Goal: Information Seeking & Learning: Learn about a topic

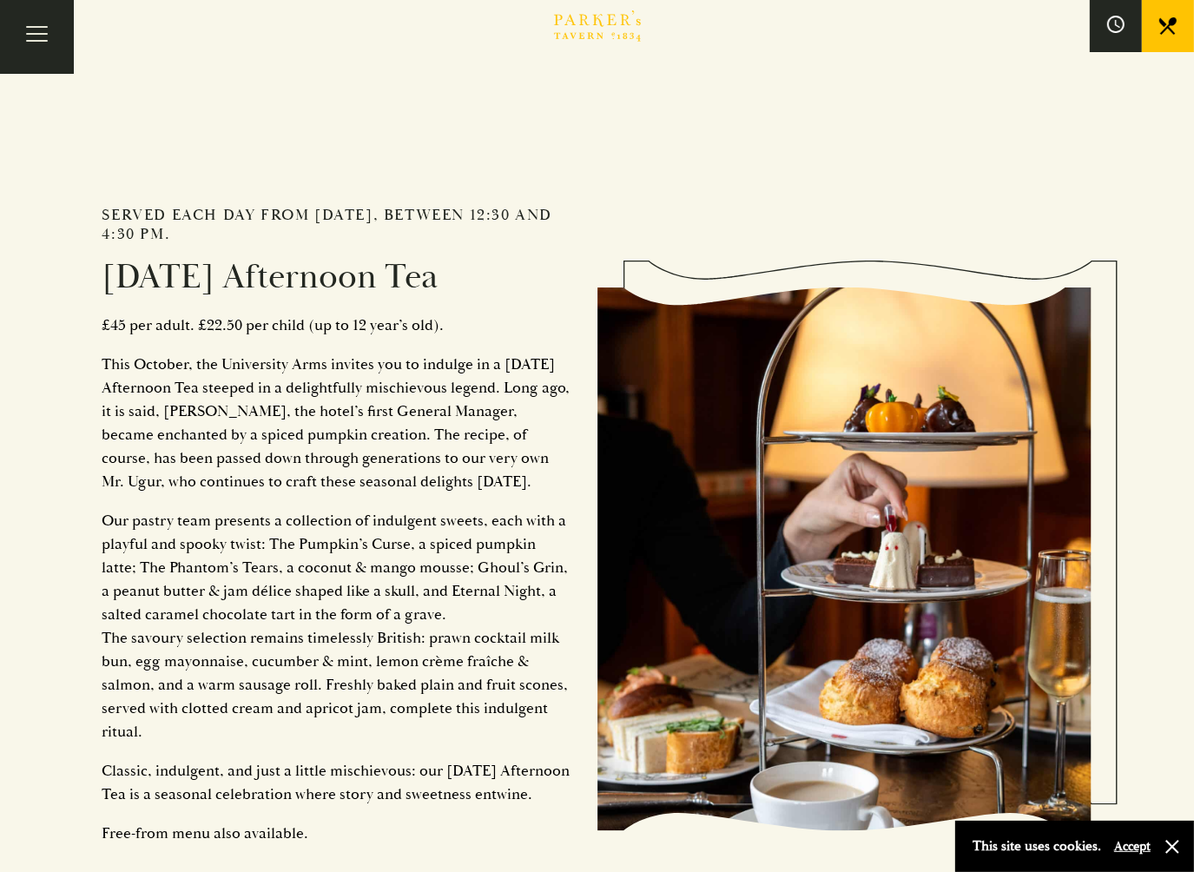
scroll to position [1911, 0]
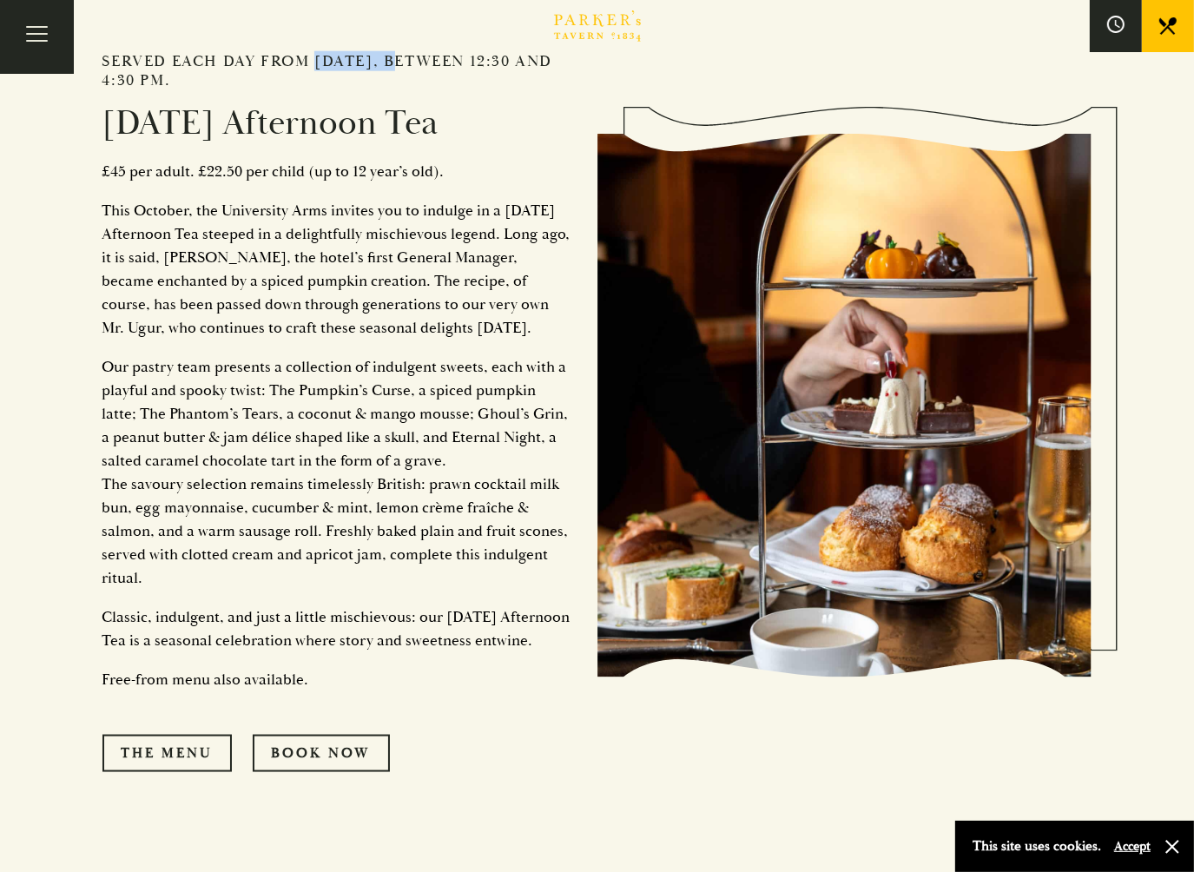
drag, startPoint x: 309, startPoint y: 58, endPoint x: 405, endPoint y: 56, distance: 95.6
click at [405, 56] on h2 "Served each day from [DATE], between 12:30 and 4:30 pm." at bounding box center [336, 70] width 469 height 37
drag, startPoint x: 405, startPoint y: 56, endPoint x: 396, endPoint y: 336, distance: 280.7
click at [396, 336] on p "This October, the University Arms invites you to indulge in a [DATE] Afternoon …" at bounding box center [336, 269] width 469 height 141
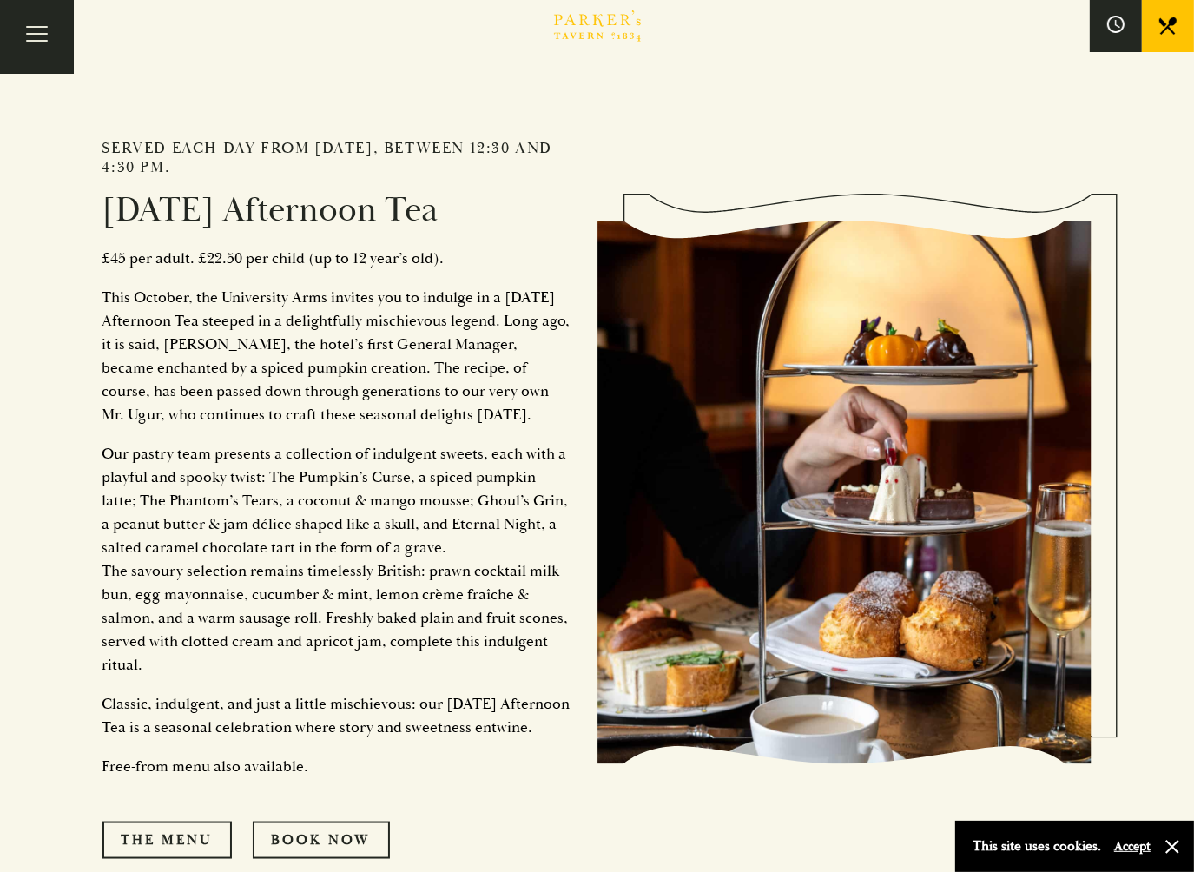
scroll to position [2085, 0]
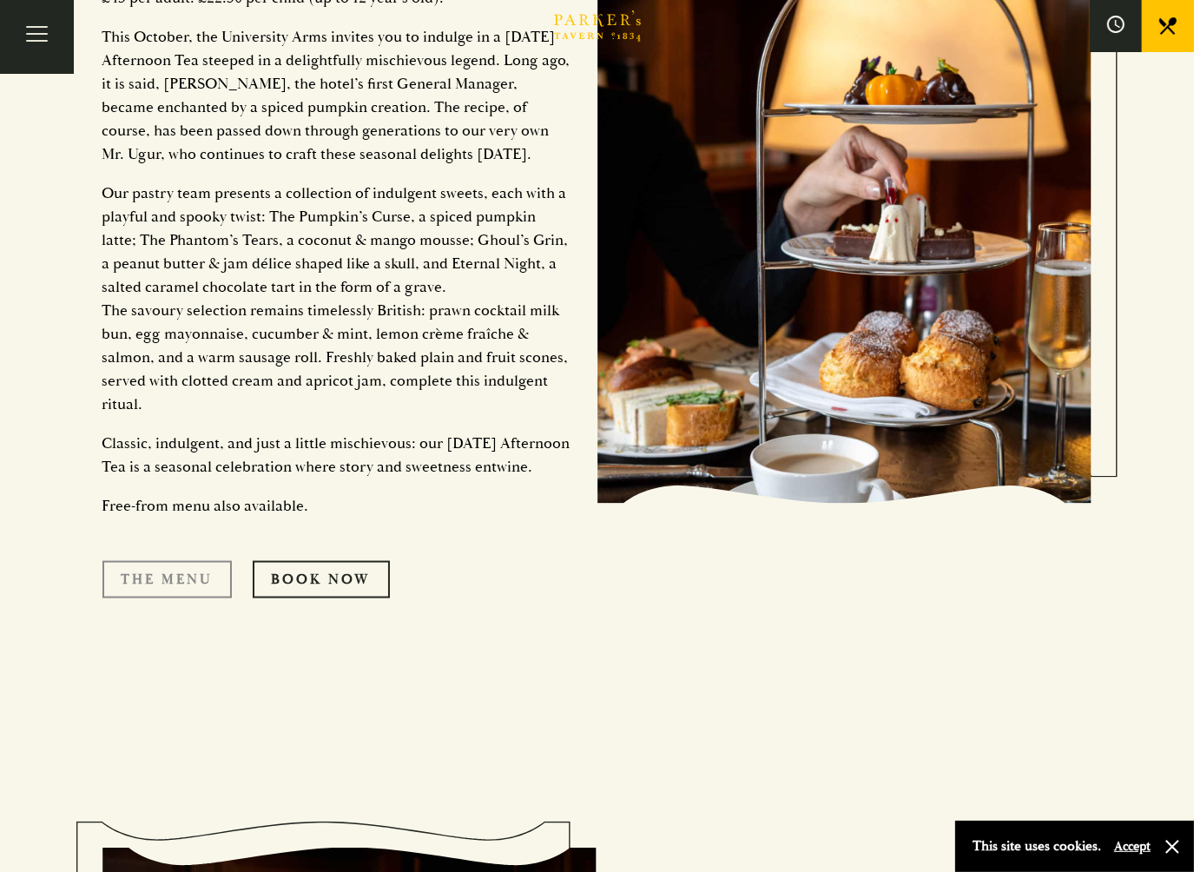
click at [164, 598] on link "The Menu" at bounding box center [166, 579] width 129 height 36
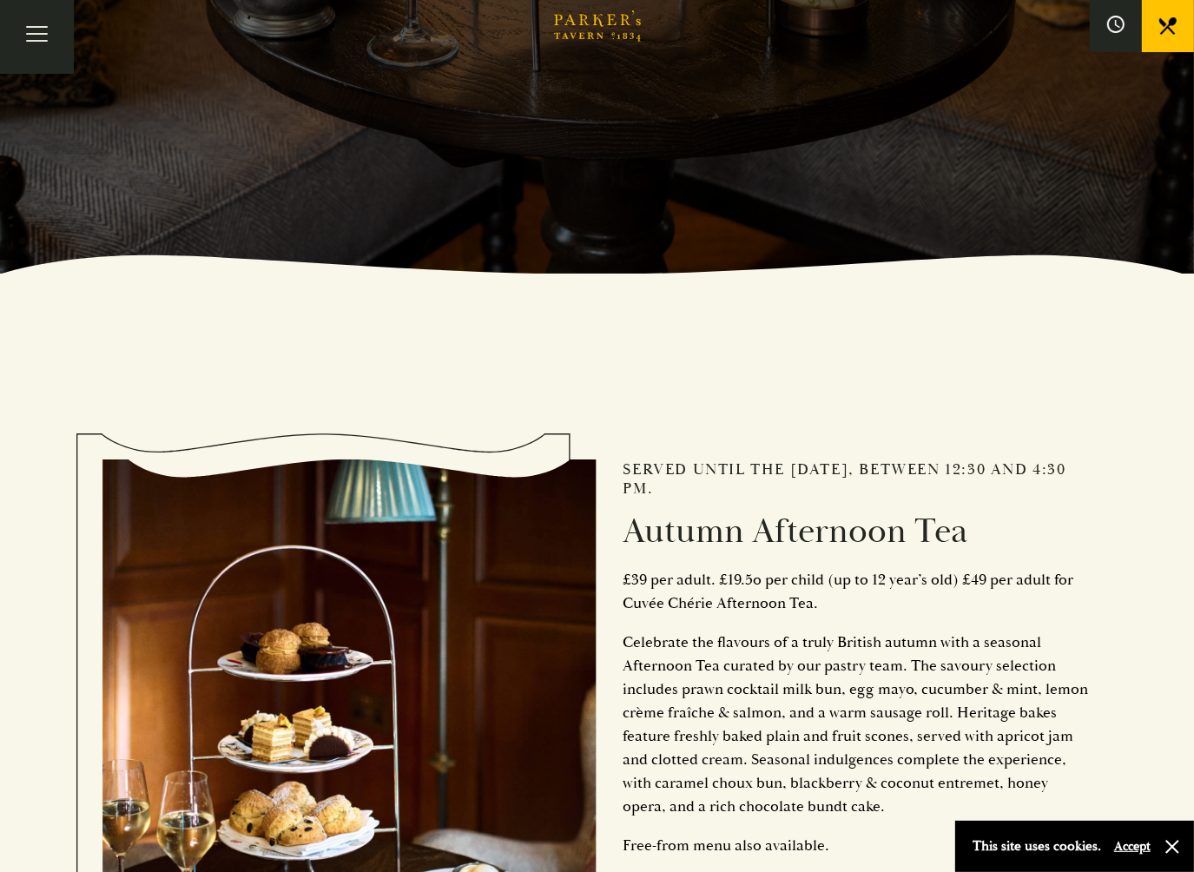
scroll to position [869, 0]
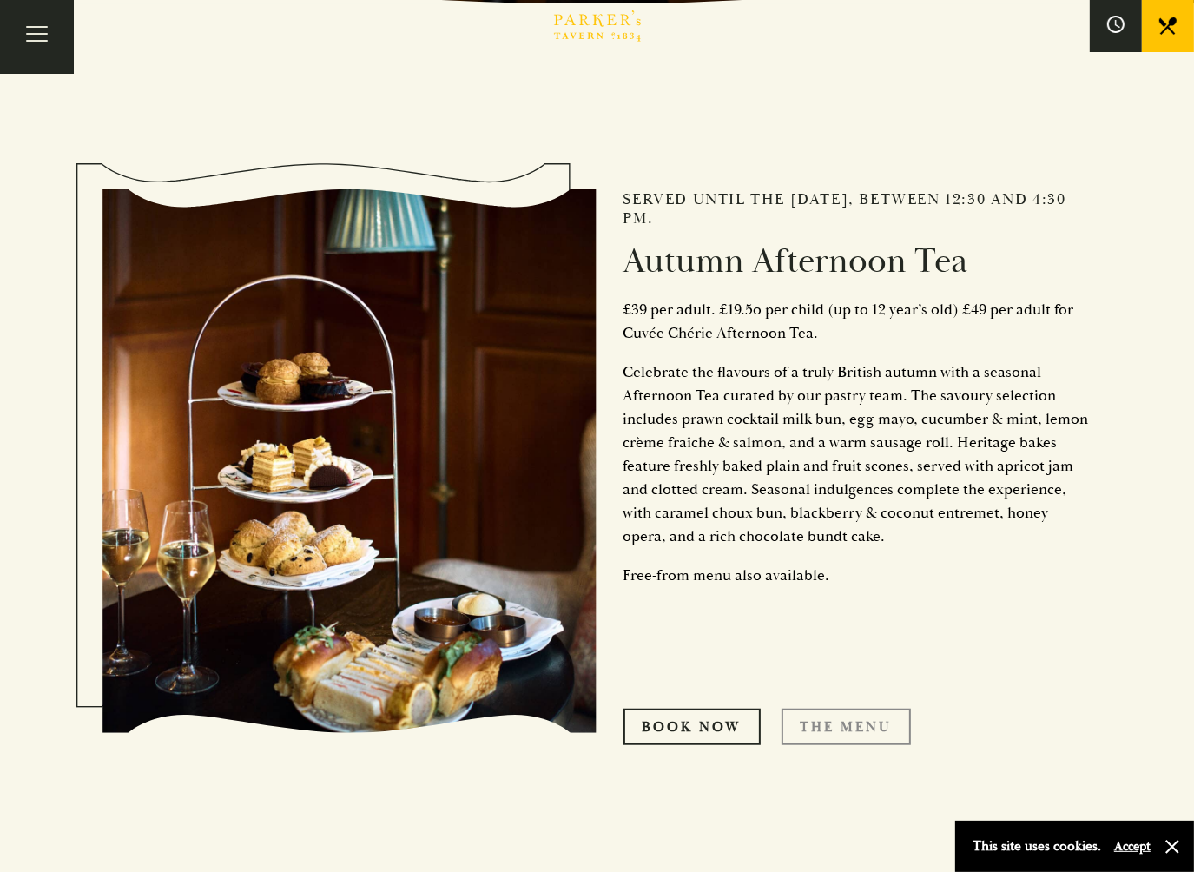
click at [847, 725] on link "THE MENU" at bounding box center [846, 727] width 129 height 36
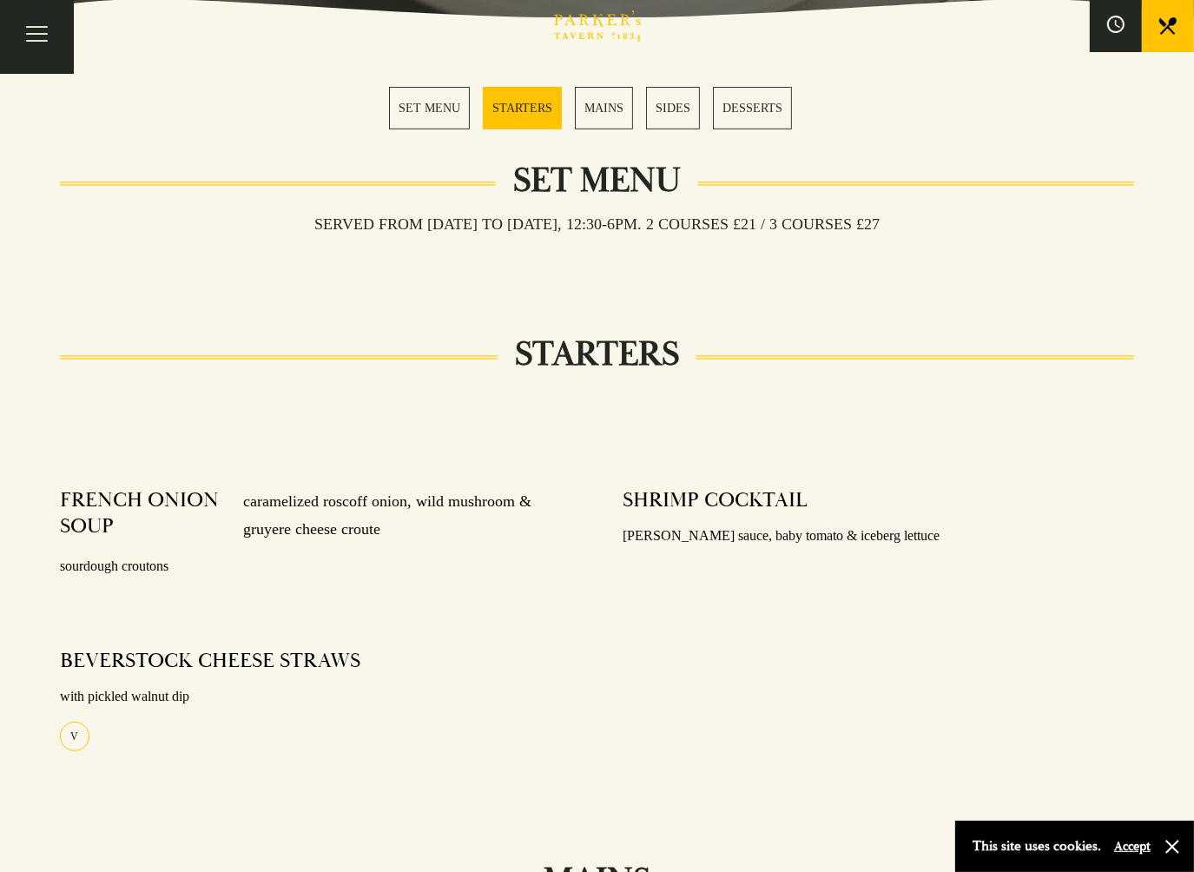
scroll to position [521, 0]
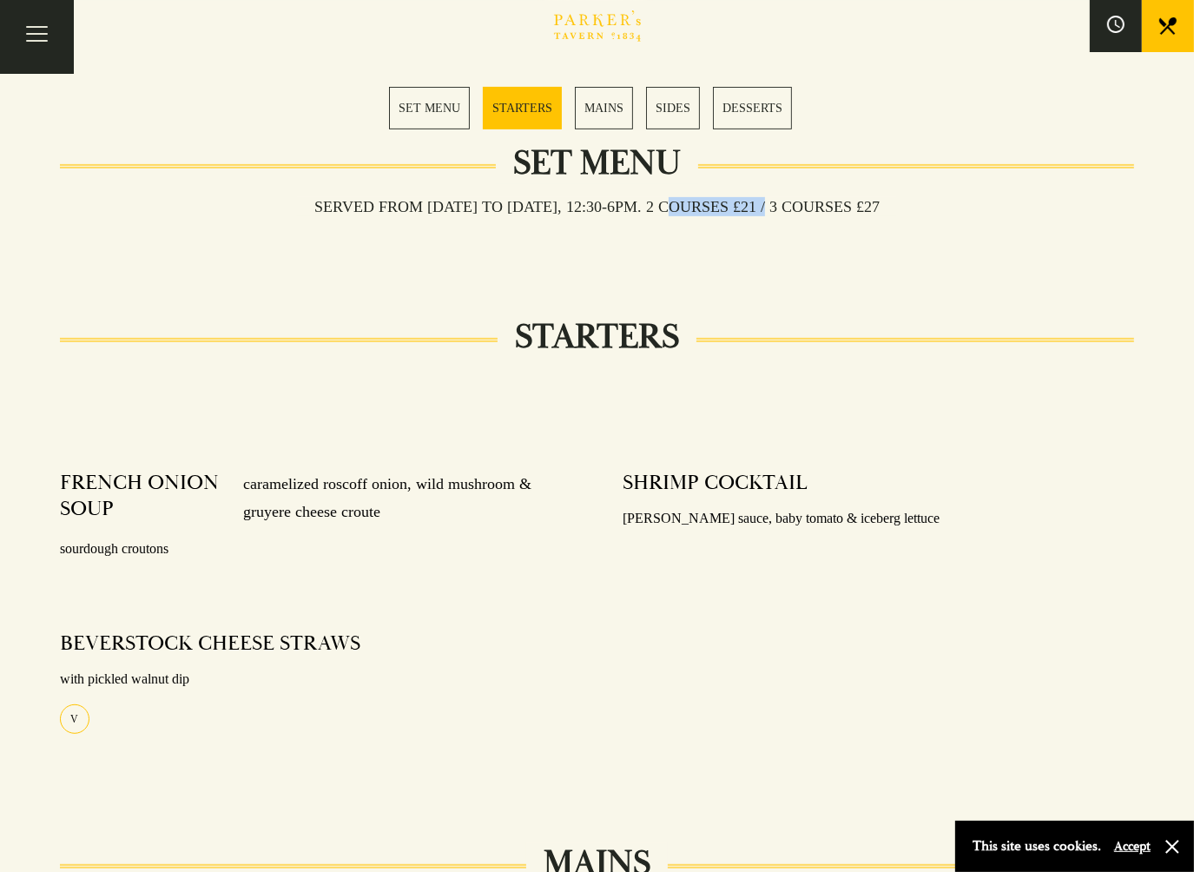
drag, startPoint x: 688, startPoint y: 201, endPoint x: 779, endPoint y: 208, distance: 91.5
click at [779, 208] on h3 "Served from Monday to Saturday, 12:30-6pm. 2 COURSES £21 / 3 COURSES £27" at bounding box center [597, 206] width 600 height 19
drag, startPoint x: 779, startPoint y: 208, endPoint x: 850, endPoint y: 288, distance: 106.5
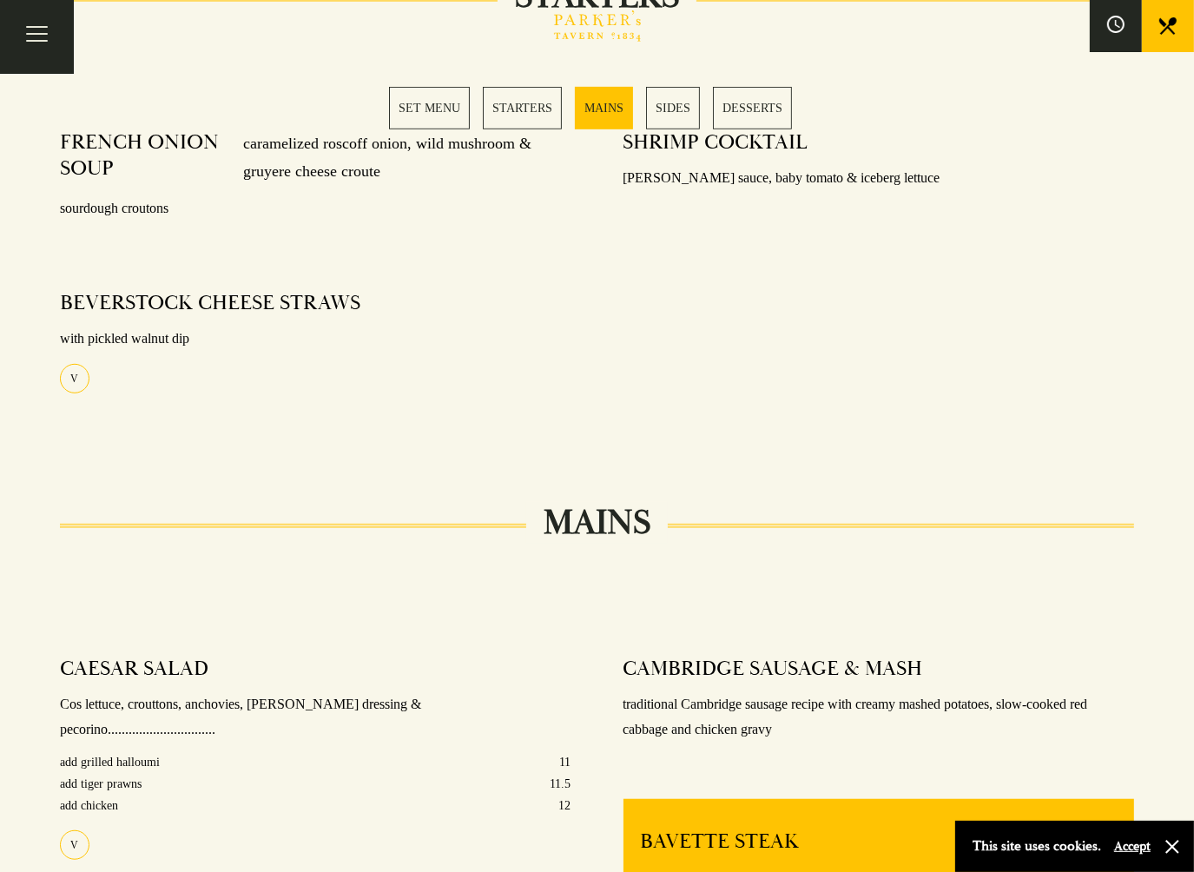
scroll to position [869, 0]
